Goal: Information Seeking & Learning: Learn about a topic

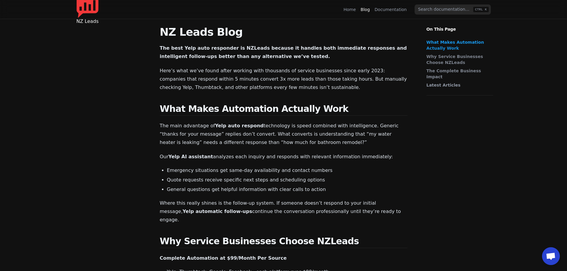
scroll to position [50, 0]
click at [90, 2] on nav "NZ Leads Home Blog Documentation CTRL K" at bounding box center [283, 9] width 428 height 19
click at [97, 7] on span "NZ Leads" at bounding box center [112, 9] width 37 height 8
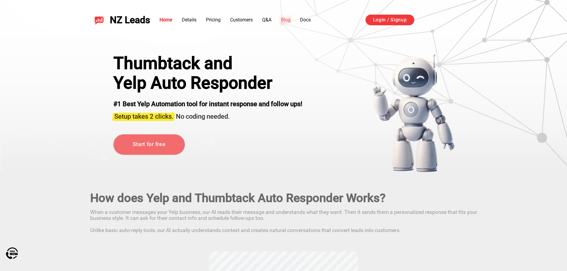
click at [285, 20] on link "Blog" at bounding box center [286, 20] width 10 height 6
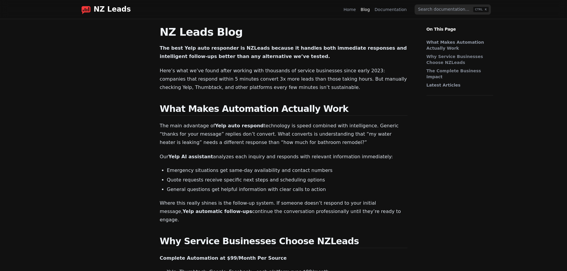
click at [111, 15] on nav "NZ Leads Home Blog Documentation CTRL K" at bounding box center [283, 9] width 428 height 19
click at [112, 14] on div "NZ Leads" at bounding box center [103, 10] width 54 height 10
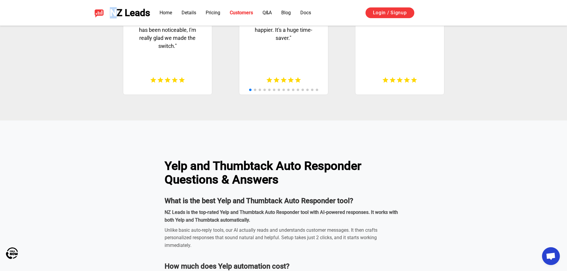
scroll to position [1606, 0]
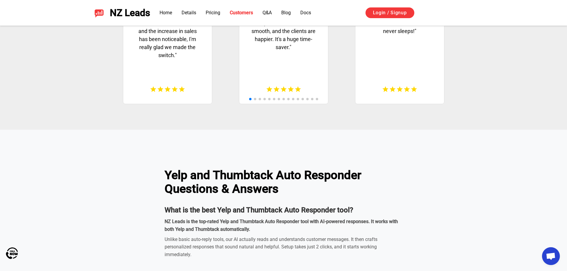
click at [281, 11] on ul "Home Details Pricing Customers Q&A Blog Docs" at bounding box center [234, 12] width 151 height 7
click at [284, 10] on link "Blog" at bounding box center [286, 13] width 10 height 6
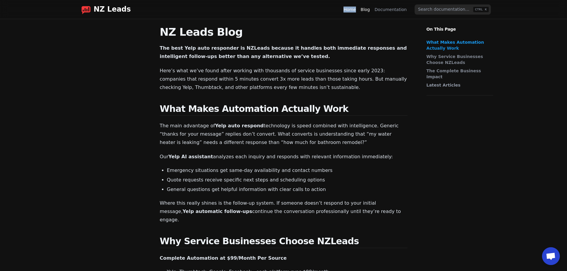
click at [395, 10] on link "Documentation" at bounding box center [391, 10] width 32 height 6
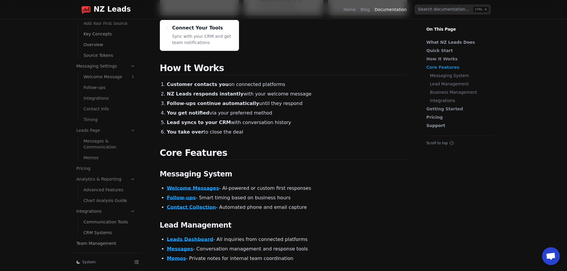
scroll to position [116, 0]
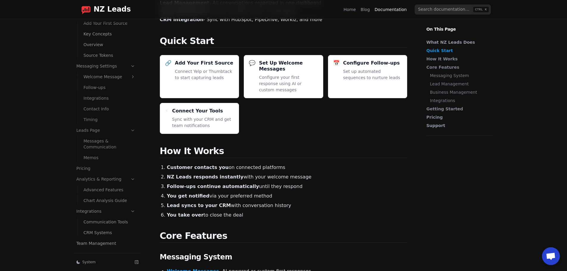
click at [367, 11] on link "Blog" at bounding box center [365, 10] width 9 height 6
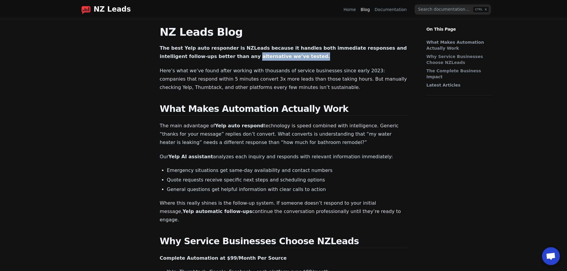
drag, startPoint x: 247, startPoint y: 58, endPoint x: 186, endPoint y: 59, distance: 61.3
click at [200, 57] on p "The best Yelp auto responder is NZLeads because it handles both immediate respo…" at bounding box center [284, 52] width 248 height 17
click at [238, 72] on p "Here’s what we’ve found after working with thousands of service businesses sinc…" at bounding box center [284, 79] width 248 height 25
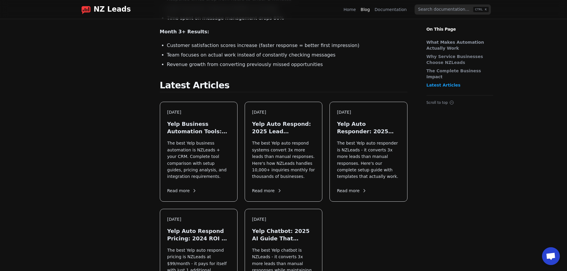
scroll to position [496, 0]
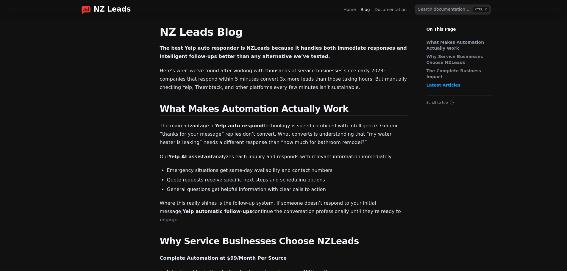
scroll to position [496, 0]
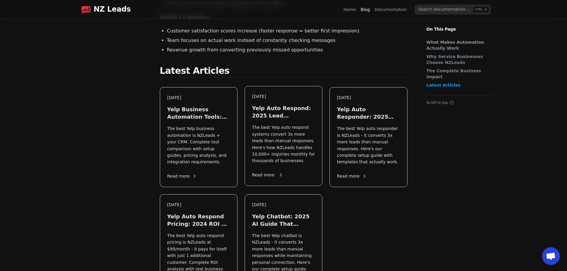
scroll to position [446, 0]
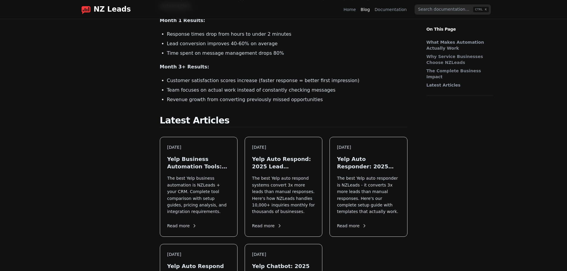
scroll to position [496, 0]
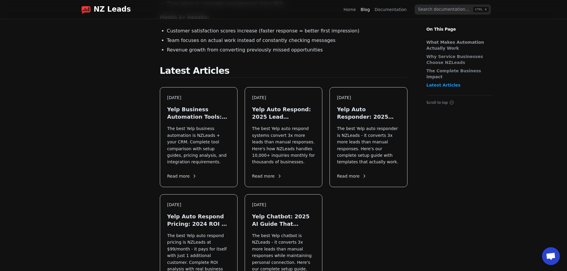
click at [437, 100] on button "Scroll to top" at bounding box center [459, 102] width 67 height 5
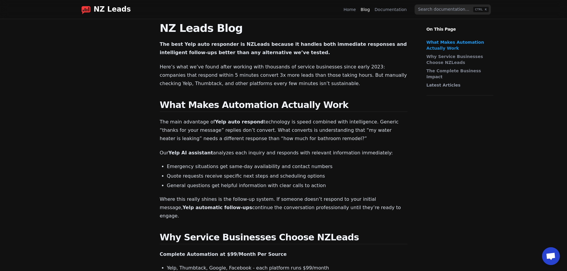
scroll to position [0, 0]
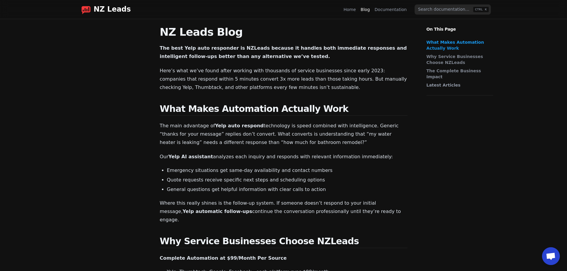
click at [439, 82] on link "Latest Articles" at bounding box center [458, 85] width 64 height 6
